Goal: Task Accomplishment & Management: Manage account settings

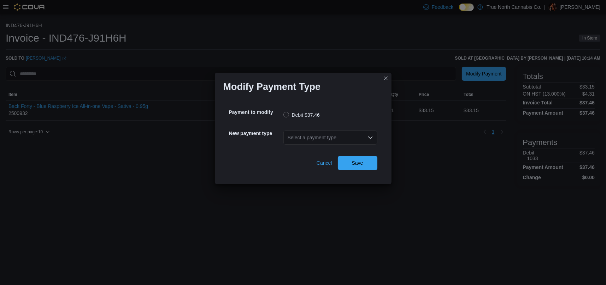
click at [312, 136] on div "Select a payment type" at bounding box center [330, 138] width 94 height 14
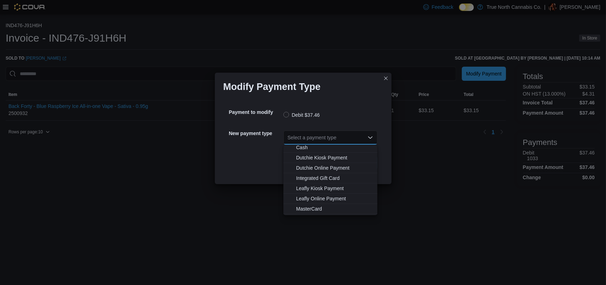
scroll to position [42, 0]
click at [307, 211] on span "Visa" at bounding box center [334, 210] width 77 height 7
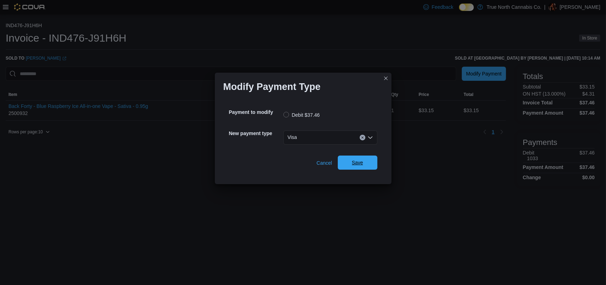
click at [353, 165] on span "Save" at bounding box center [357, 162] width 11 height 7
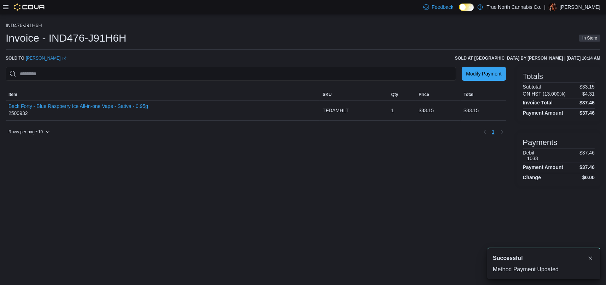
scroll to position [0, 0]
click at [592, 255] on button "Dismiss toast" at bounding box center [590, 258] width 8 height 8
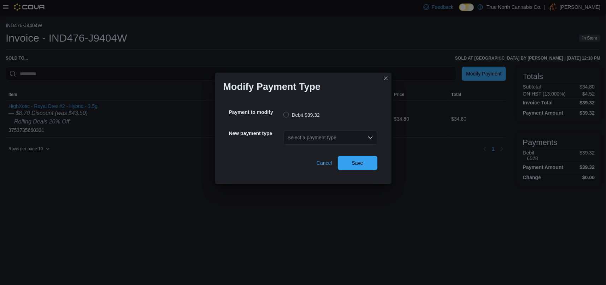
click at [336, 140] on div "Select a payment type" at bounding box center [330, 138] width 94 height 14
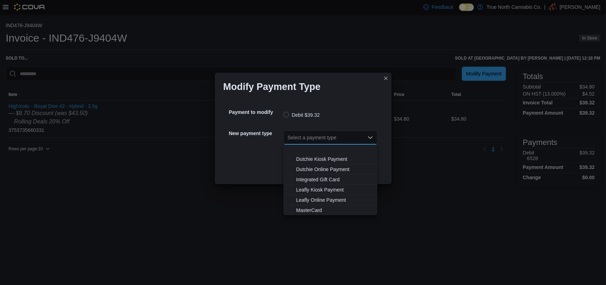
scroll to position [42, 0]
click at [311, 187] on span "MasterCard" at bounding box center [334, 190] width 77 height 7
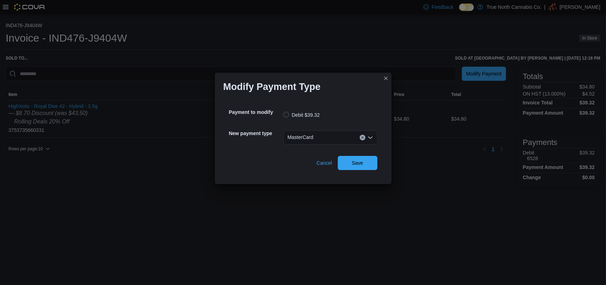
click at [346, 155] on div "Cancel Save" at bounding box center [303, 160] width 148 height 20
click at [346, 158] on span "Save" at bounding box center [357, 163] width 31 height 14
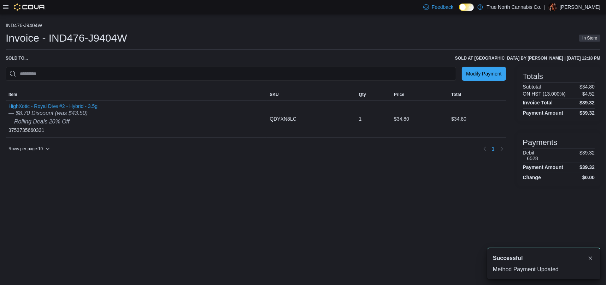
scroll to position [0, 0]
click at [590, 255] on button "Dismiss toast" at bounding box center [590, 258] width 8 height 8
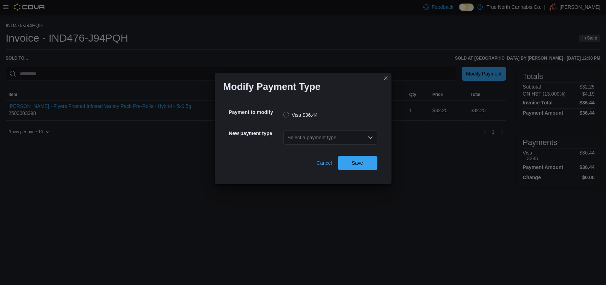
drag, startPoint x: 339, startPoint y: 133, endPoint x: 327, endPoint y: 138, distance: 13.1
click at [338, 134] on div "Select a payment type" at bounding box center [330, 138] width 94 height 14
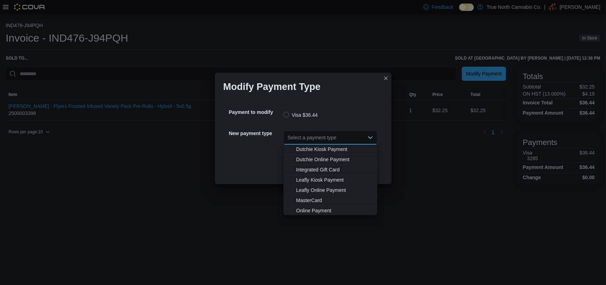
scroll to position [42, 0]
click at [310, 197] on span "MasterCard" at bounding box center [334, 200] width 77 height 7
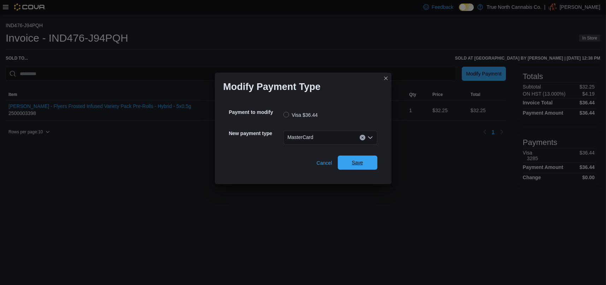
click at [354, 160] on span "Save" at bounding box center [357, 162] width 11 height 7
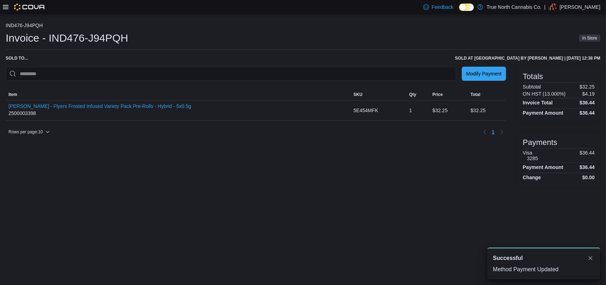
scroll to position [0, 0]
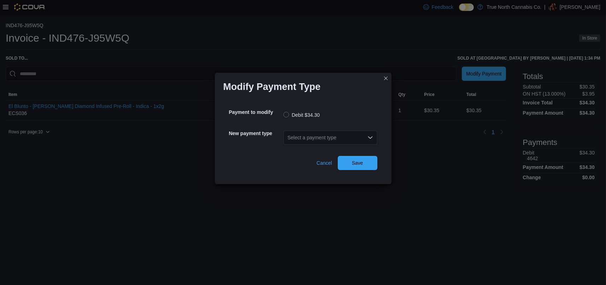
click at [303, 132] on div "Select a payment type" at bounding box center [330, 138] width 94 height 14
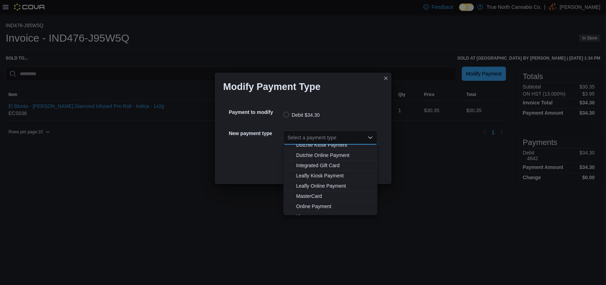
scroll to position [42, 0]
click at [303, 210] on span "Visa" at bounding box center [334, 210] width 77 height 7
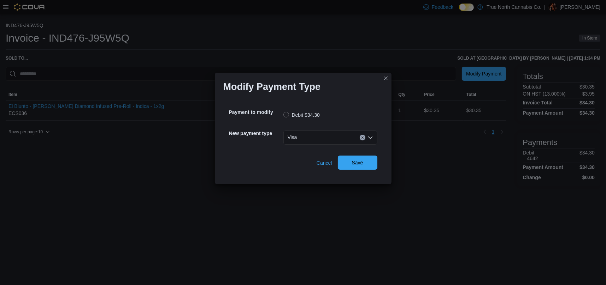
click at [358, 165] on span "Save" at bounding box center [357, 162] width 11 height 7
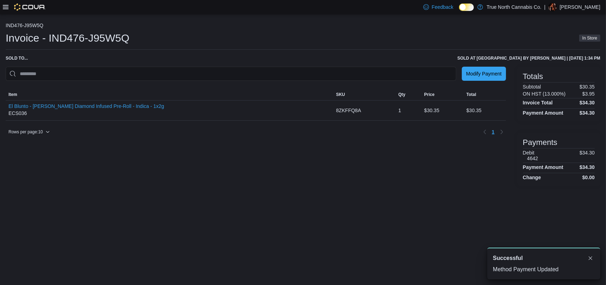
scroll to position [0, 0]
click at [588, 258] on button "Dismiss toast" at bounding box center [590, 258] width 8 height 8
